Goal: Transaction & Acquisition: Purchase product/service

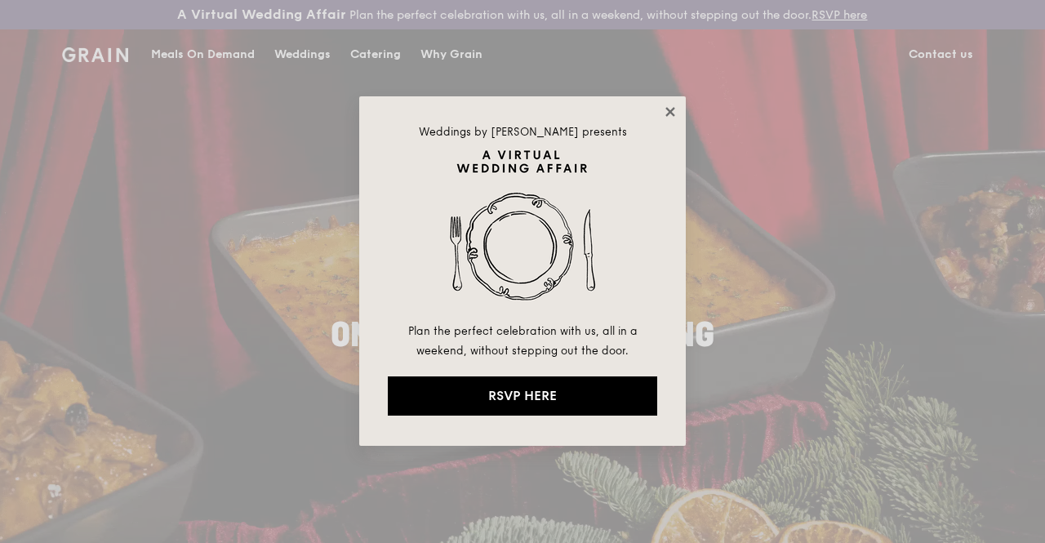
click at [667, 109] on icon at bounding box center [669, 111] width 9 height 9
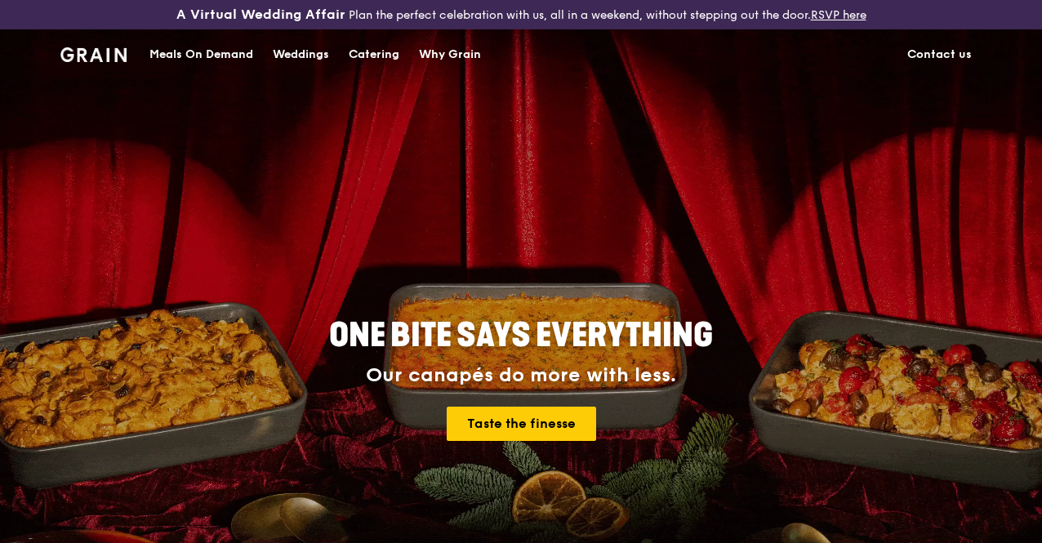
click at [363, 62] on div "Catering" at bounding box center [374, 54] width 51 height 49
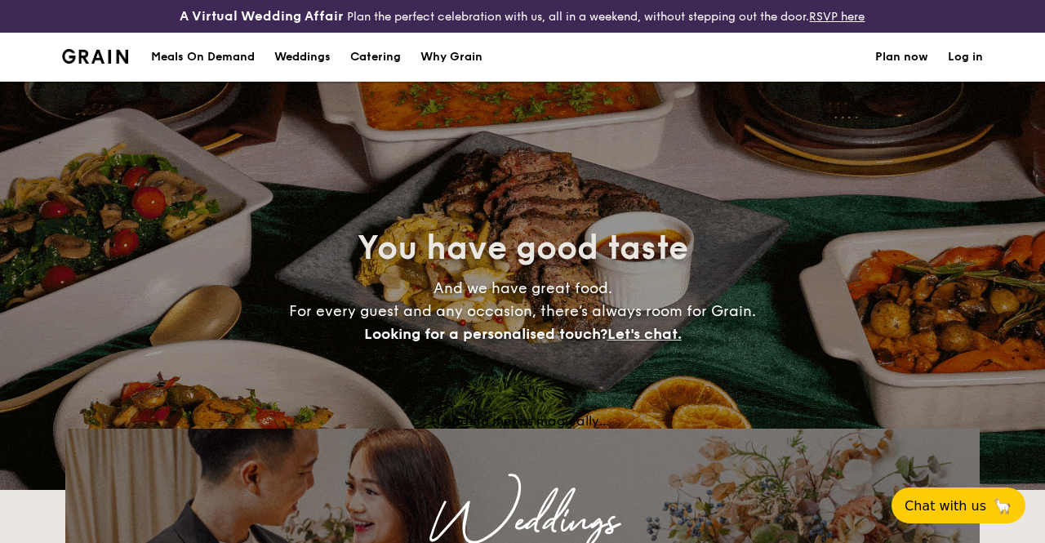
select select
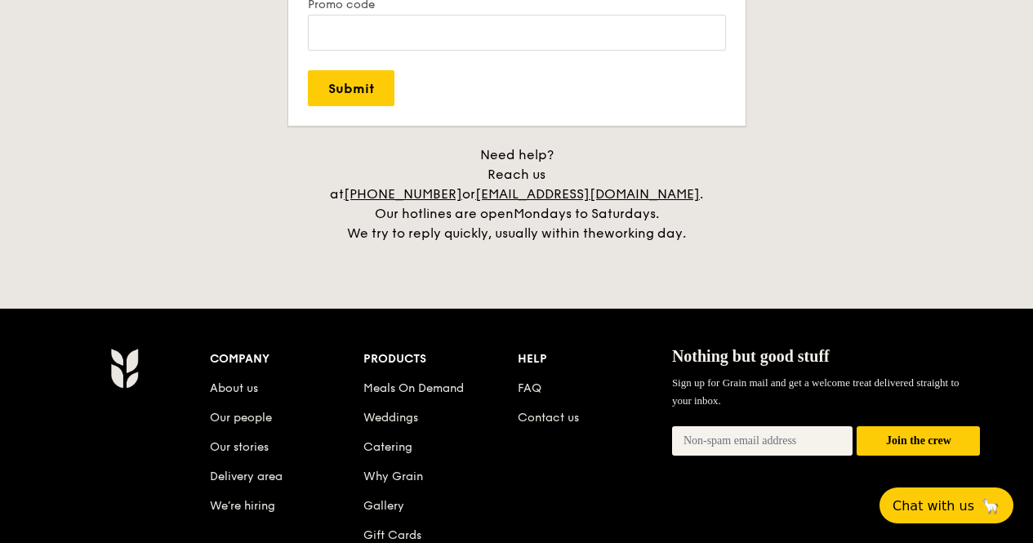
scroll to position [3359, 0]
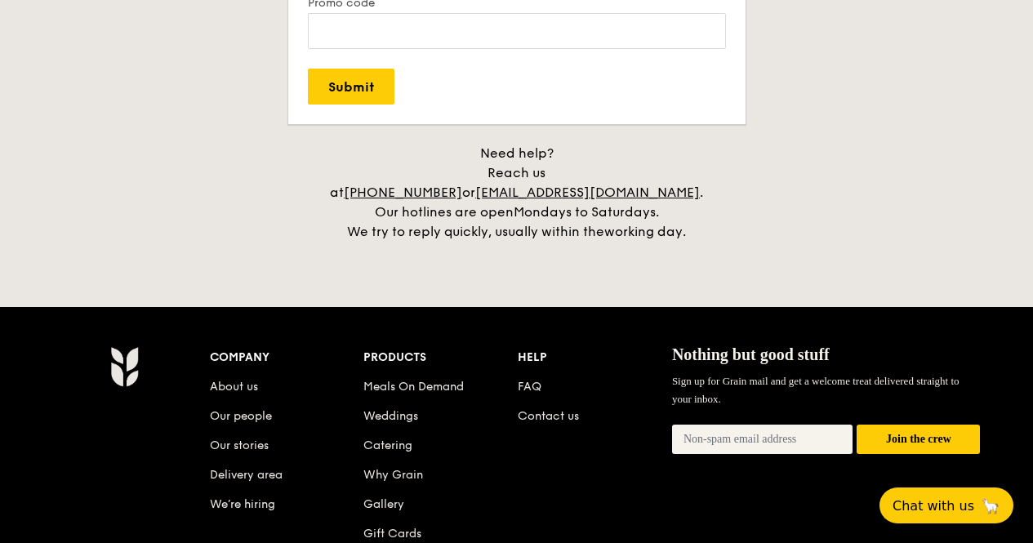
click at [562, 403] on li "Contact us" at bounding box center [595, 412] width 154 height 29
click at [559, 409] on link "Contact us" at bounding box center [548, 416] width 61 height 14
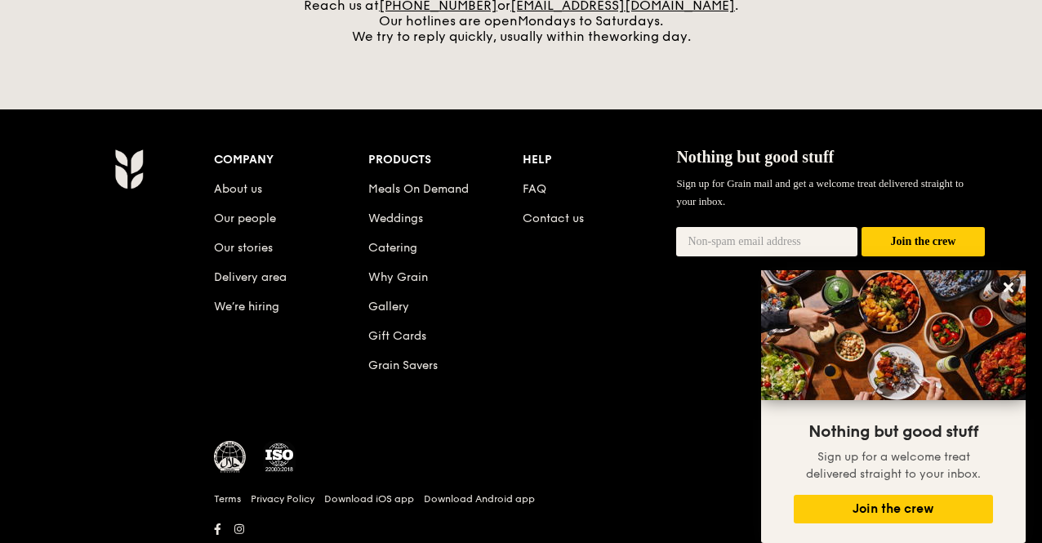
scroll to position [784, 0]
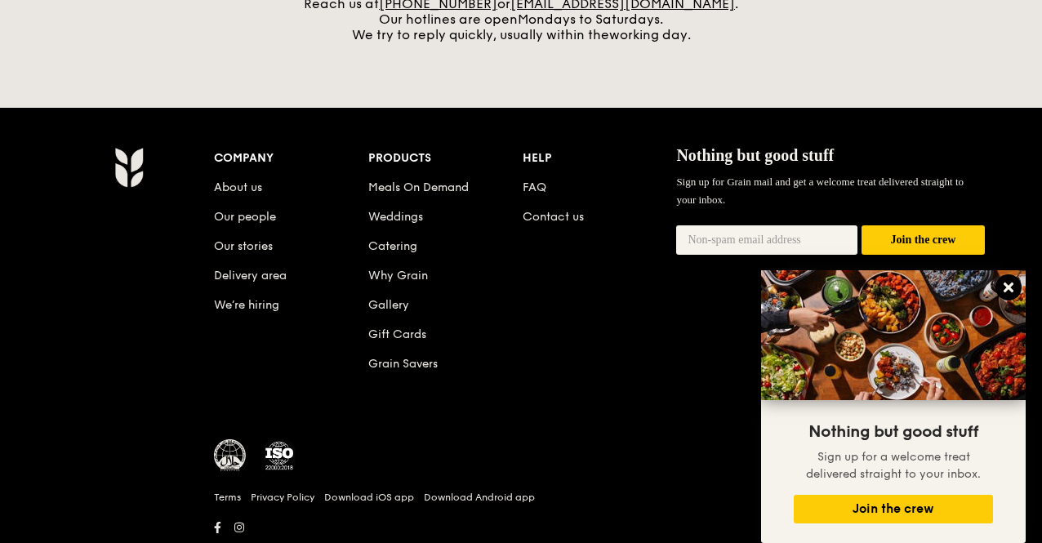
click at [1010, 287] on icon at bounding box center [1008, 287] width 15 height 15
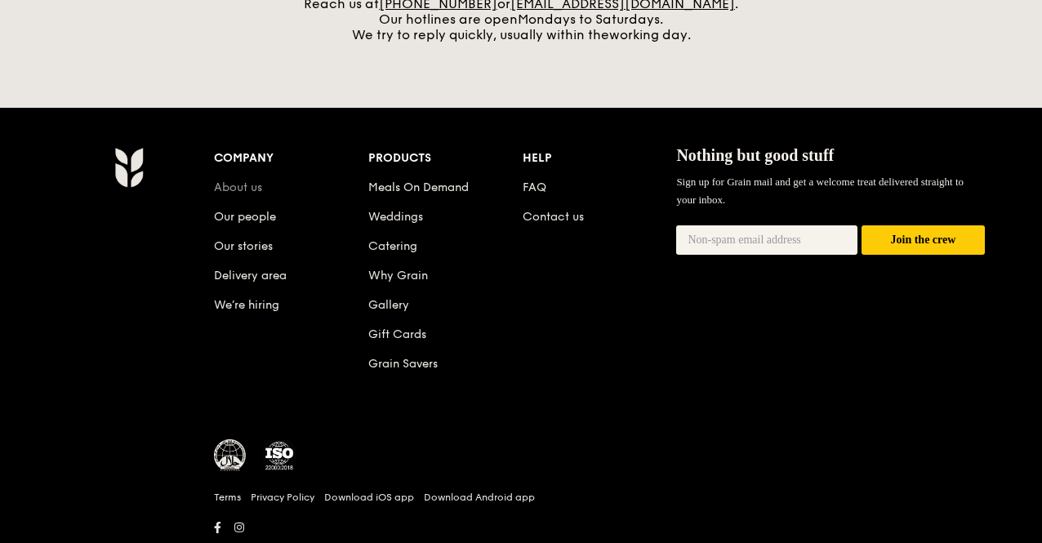
click at [247, 194] on link "About us" at bounding box center [238, 187] width 48 height 14
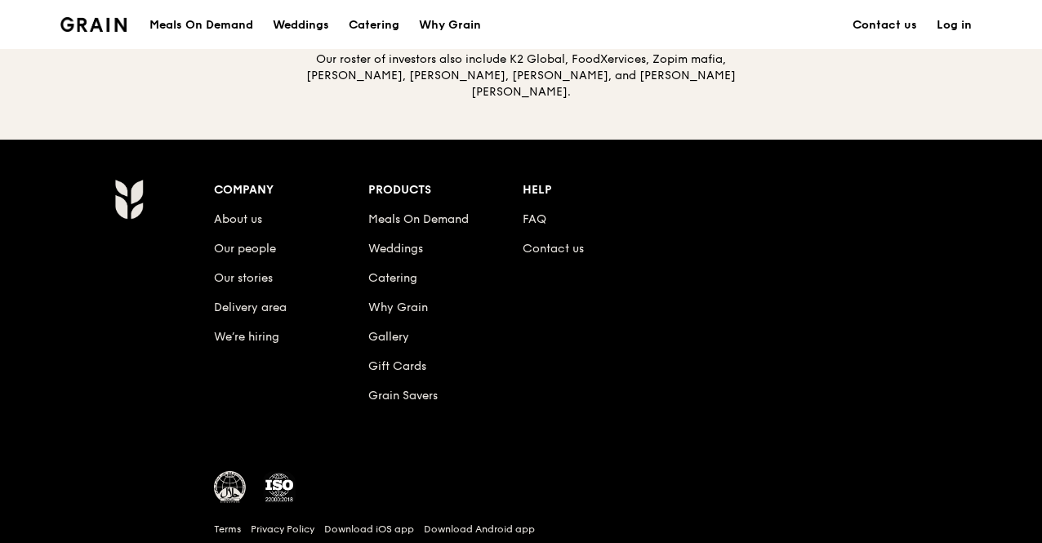
scroll to position [1857, 0]
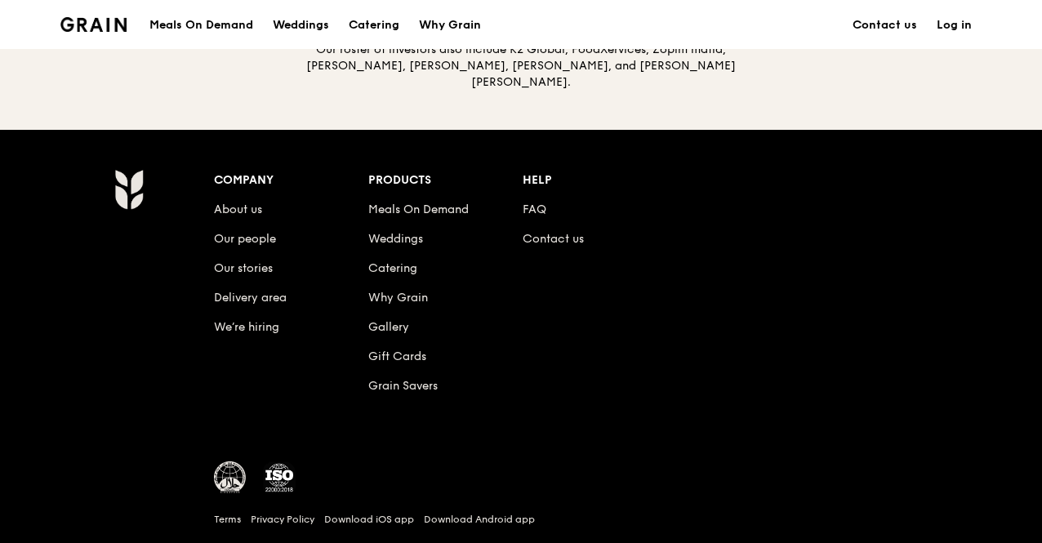
click at [249, 305] on li "Delivery area" at bounding box center [291, 294] width 154 height 29
click at [249, 305] on link "Delivery area" at bounding box center [250, 298] width 73 height 14
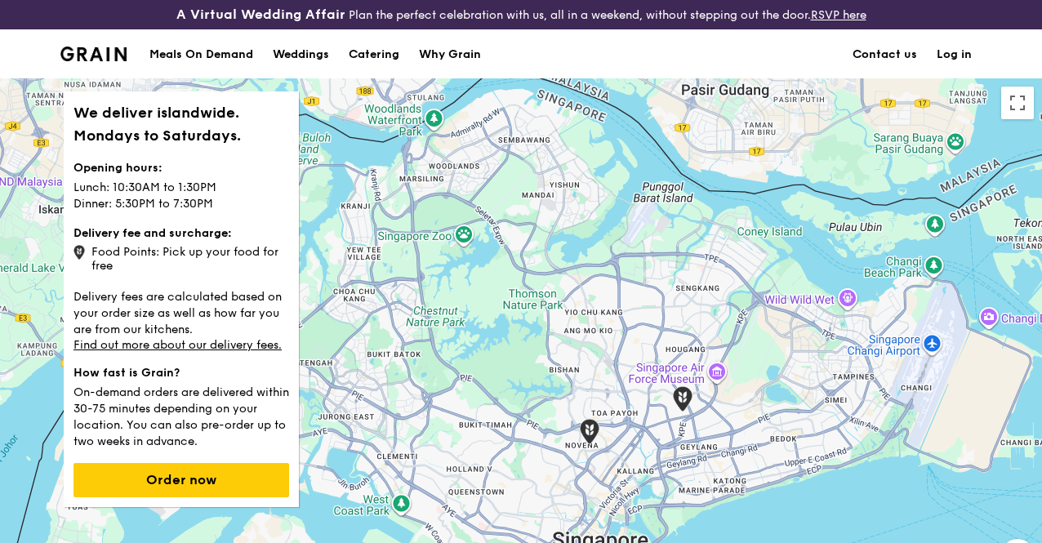
click at [222, 65] on div "Meals On Demand" at bounding box center [201, 54] width 104 height 49
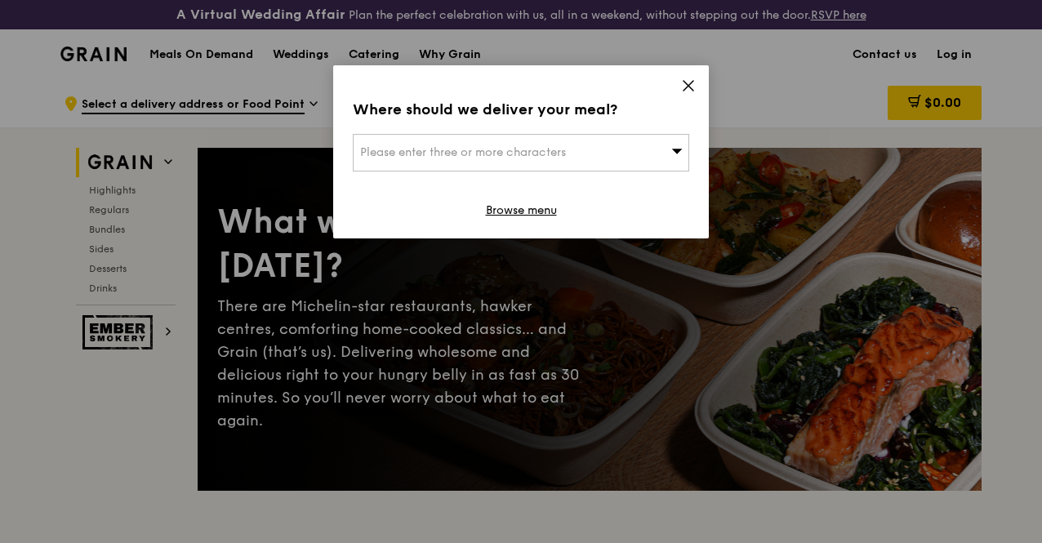
click at [668, 150] on div "Please enter three or more characters" at bounding box center [521, 153] width 336 height 38
click at [689, 84] on icon at bounding box center [688, 86] width 10 height 10
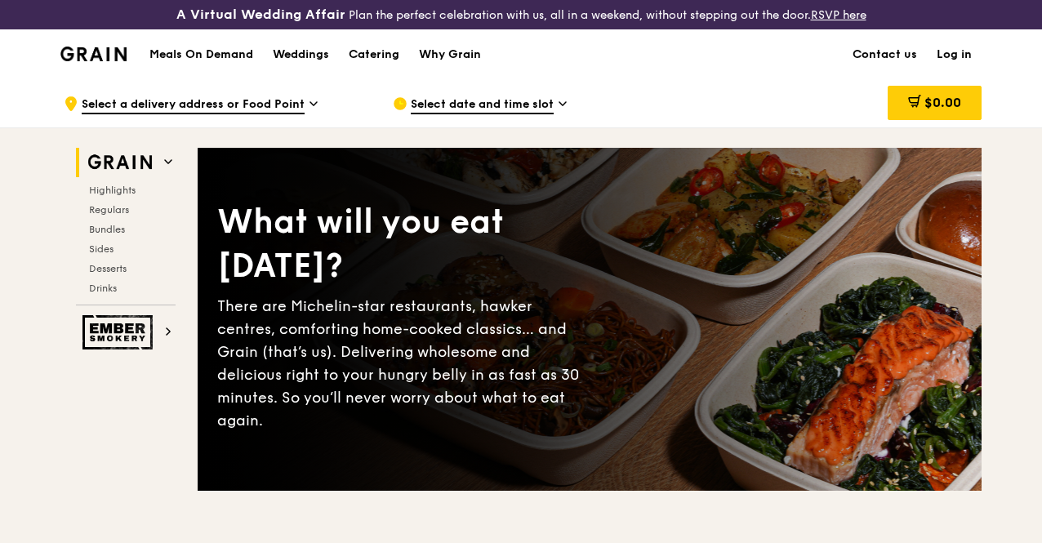
click at [317, 107] on div ".cls-1 { fill: none; stroke: #fff; stroke-linecap: round; stroke-linejoin: roun…" at bounding box center [215, 103] width 303 height 49
click at [306, 52] on div "Weddings" at bounding box center [301, 54] width 56 height 49
